Goal: Transaction & Acquisition: Book appointment/travel/reservation

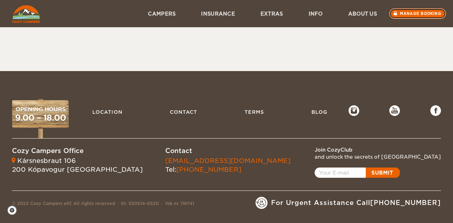
click at [404, 16] on link "Manage booking" at bounding box center [417, 13] width 57 height 11
click at [22, 14] on img at bounding box center [26, 14] width 28 height 18
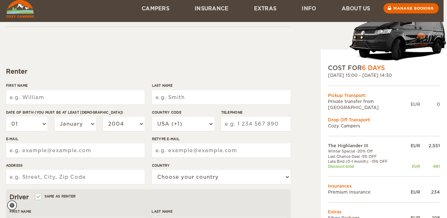
scroll to position [66, 4]
